Goal: Task Accomplishment & Management: Manage account settings

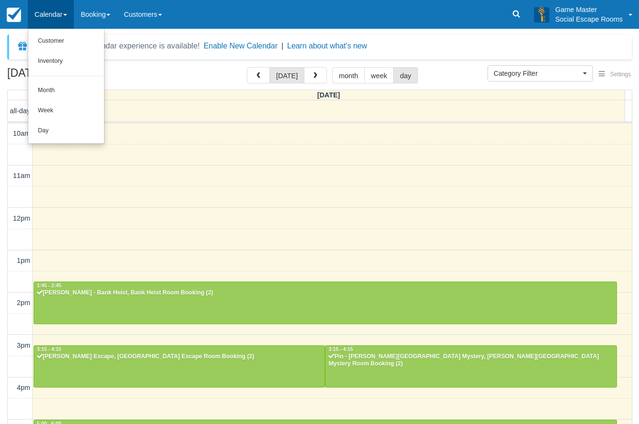
select select
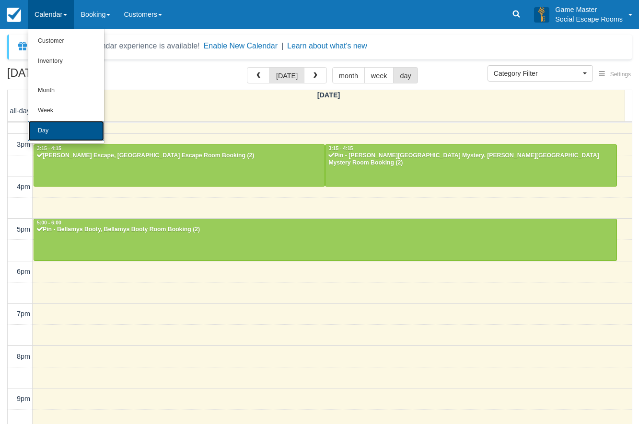
click at [51, 133] on link "Day" at bounding box center [66, 131] width 76 height 20
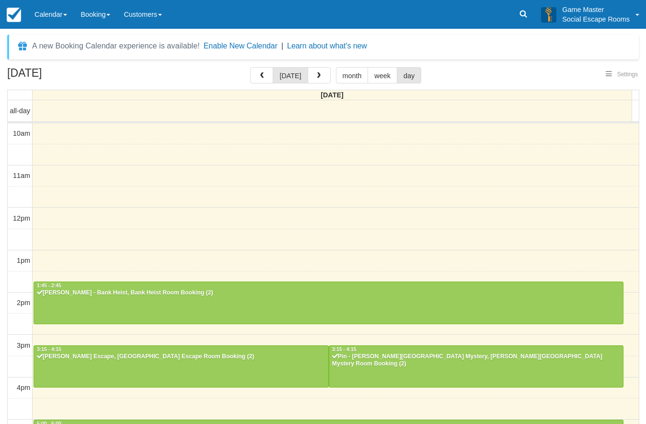
select select
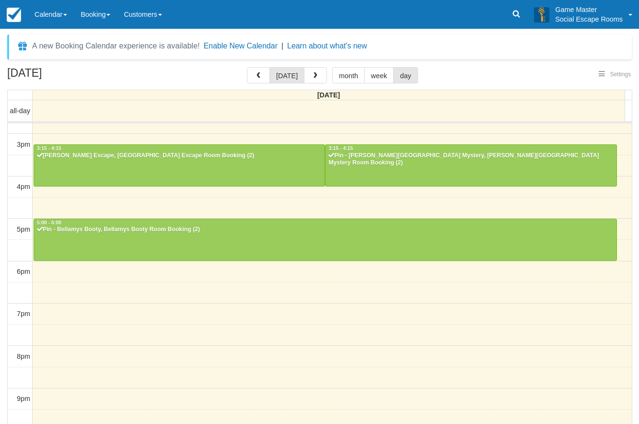
select select
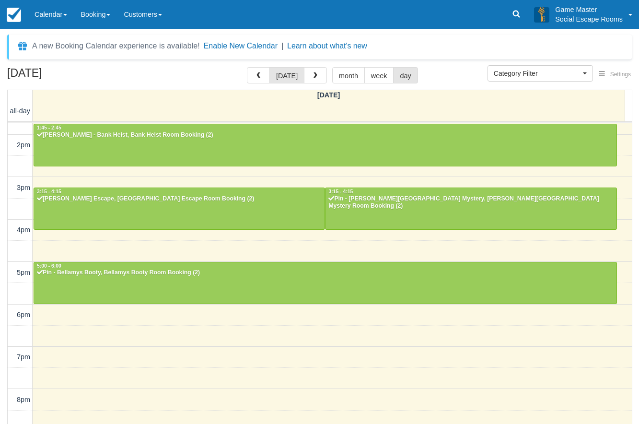
scroll to position [200, 0]
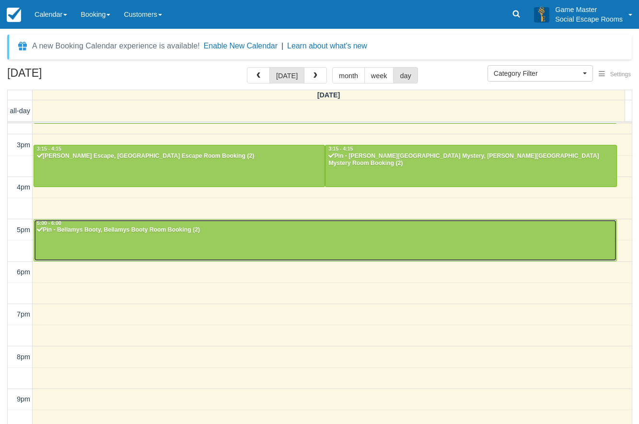
click at [338, 232] on div "Pin - Bellamys Booty, Bellamys Booty Room Booking (2)" at bounding box center [324, 230] width 577 height 8
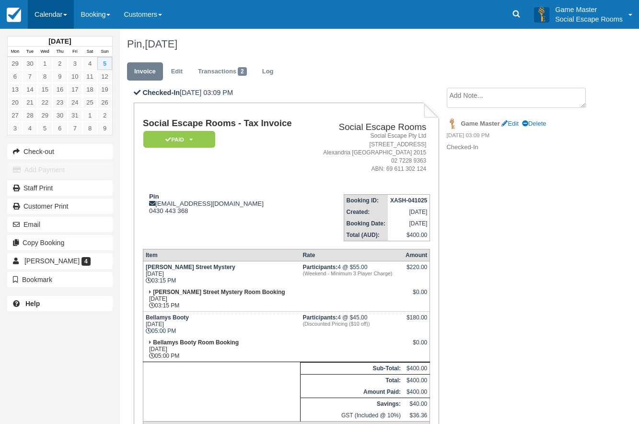
click at [52, 9] on link "Calendar" at bounding box center [51, 14] width 46 height 29
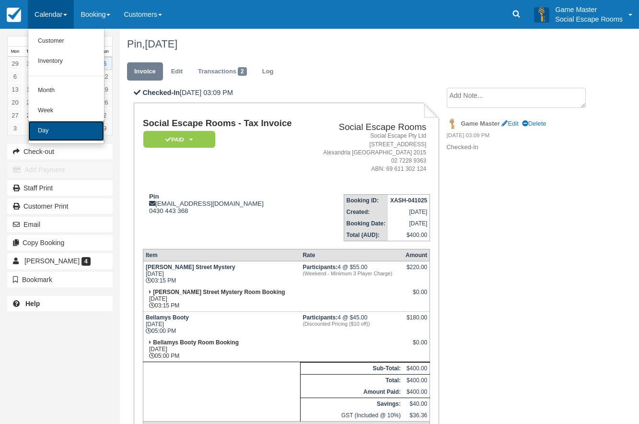
click at [37, 132] on link "Day" at bounding box center [66, 131] width 76 height 20
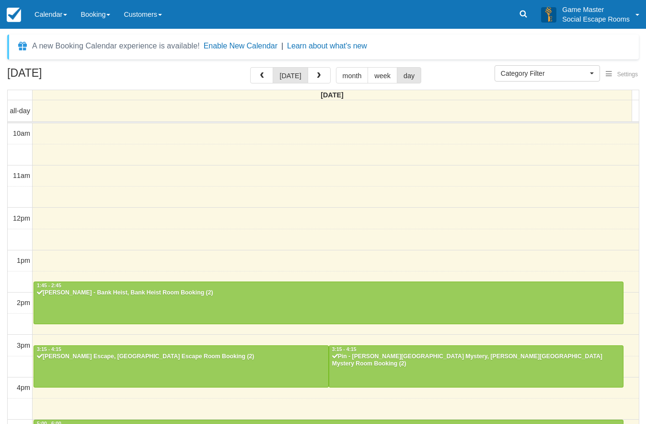
select select
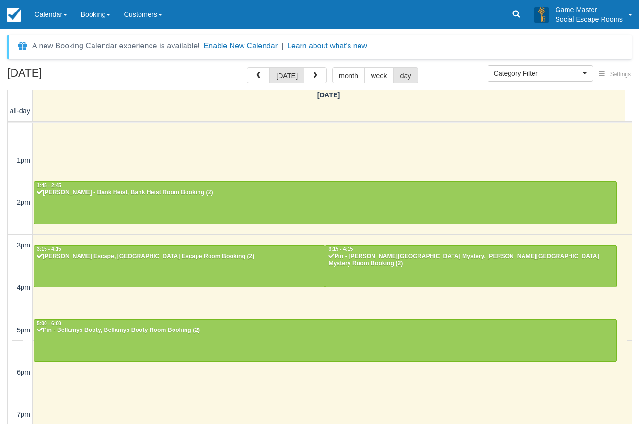
scroll to position [9, 0]
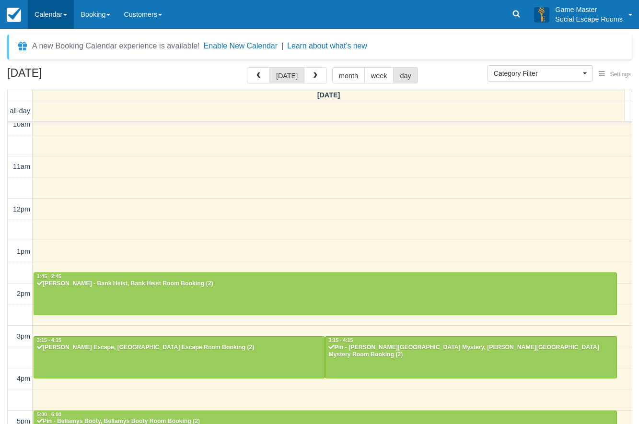
click at [61, 19] on link "Calendar" at bounding box center [51, 14] width 46 height 29
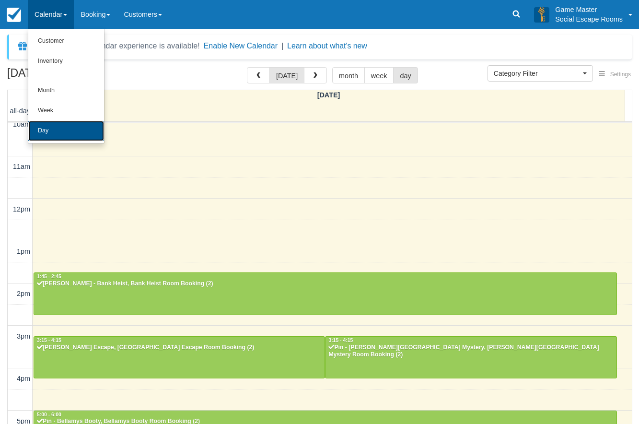
click at [58, 124] on link "Day" at bounding box center [66, 131] width 76 height 20
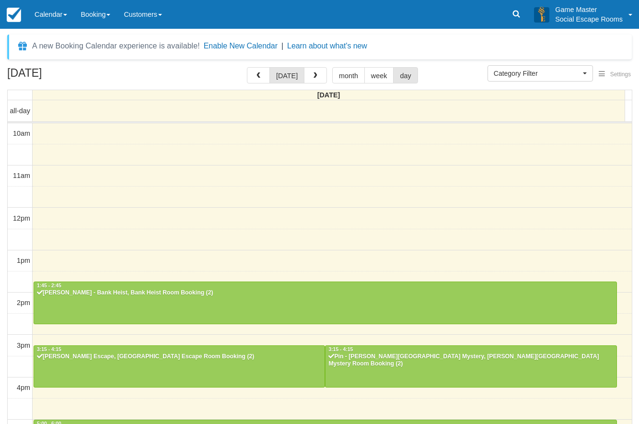
select select
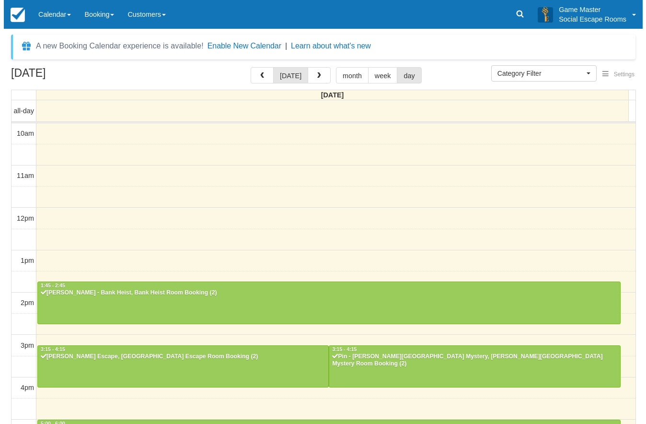
scroll to position [201, 0]
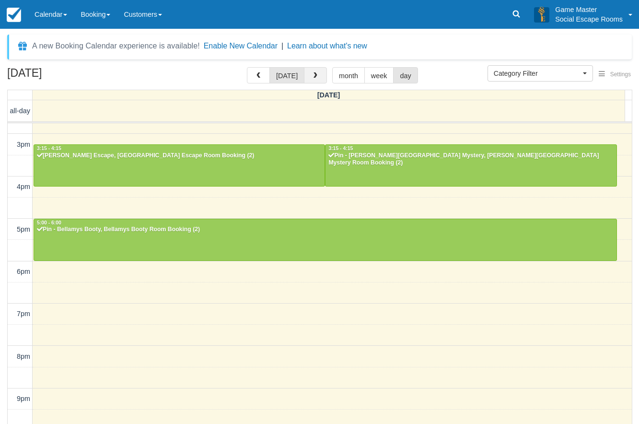
click at [308, 79] on button "button" at bounding box center [315, 75] width 23 height 16
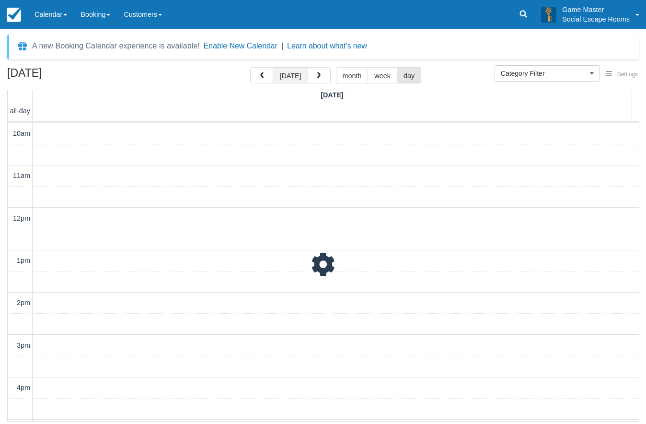
scroll to position [231, 0]
click at [288, 81] on button "[DATE]" at bounding box center [290, 75] width 35 height 16
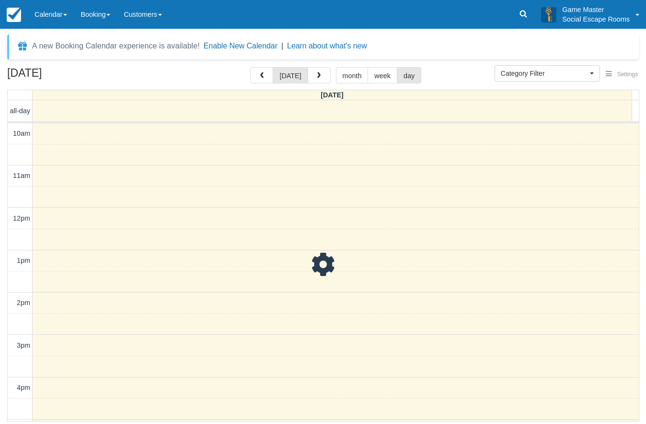
scroll to position [231, 0]
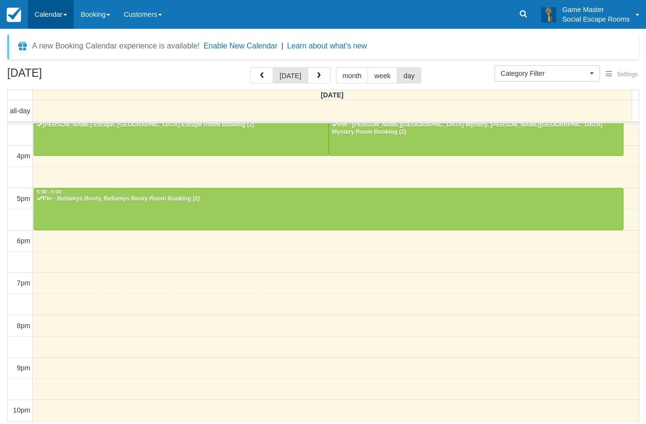
click at [59, 15] on link "Calendar" at bounding box center [51, 14] width 46 height 29
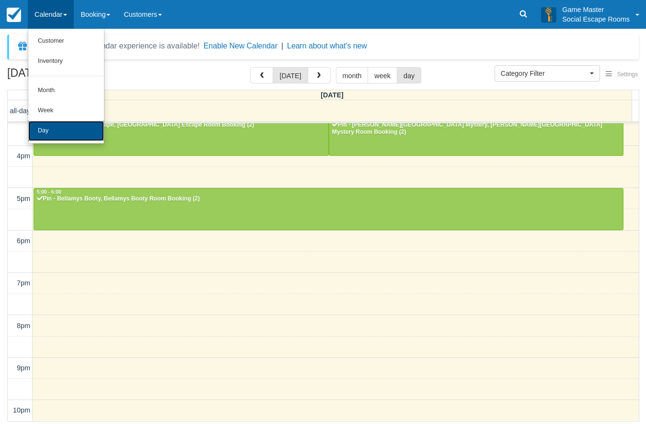
click at [56, 134] on link "Day" at bounding box center [66, 131] width 76 height 20
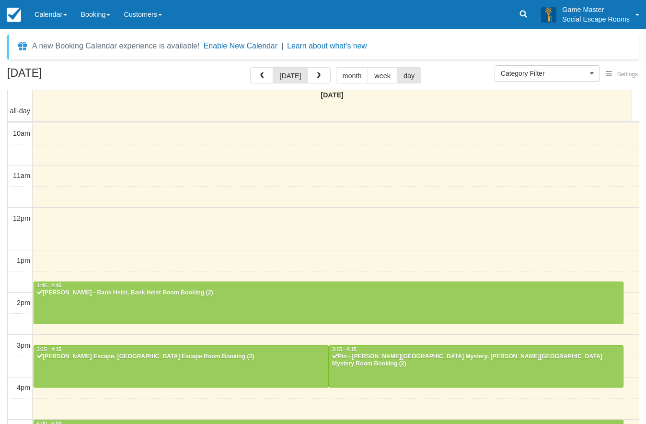
select select
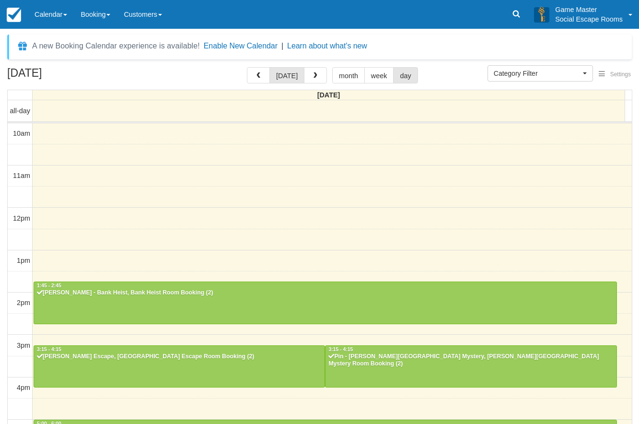
scroll to position [201, 0]
